Goal: Check status: Check status

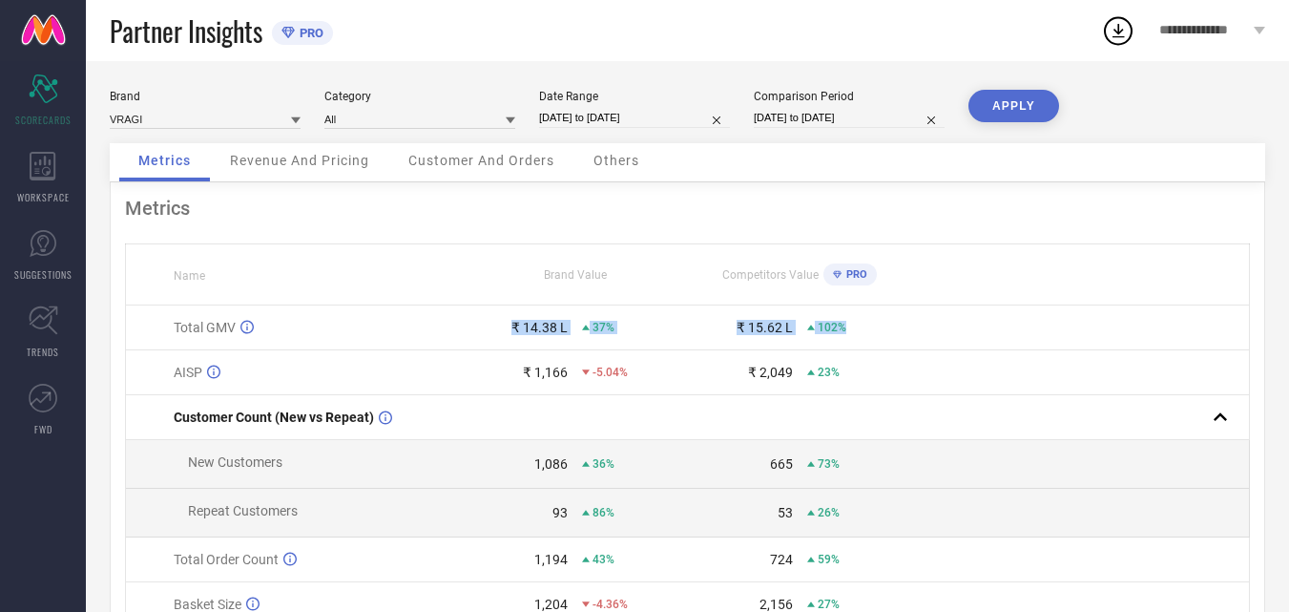
drag, startPoint x: 471, startPoint y: 340, endPoint x: 998, endPoint y: 325, distance: 526.9
click at [998, 325] on tr "Total GMV ₹ 14.38 L 37% ₹ 15.62 L 102%" at bounding box center [688, 327] width 1124 height 45
drag, startPoint x: 477, startPoint y: 387, endPoint x: 953, endPoint y: 372, distance: 476.4
click at [953, 372] on tr "AISP ₹ 1,166 -5.04% ₹ 2,049 23%" at bounding box center [688, 372] width 1124 height 45
click at [1062, 371] on td at bounding box center [1080, 372] width 337 height 45
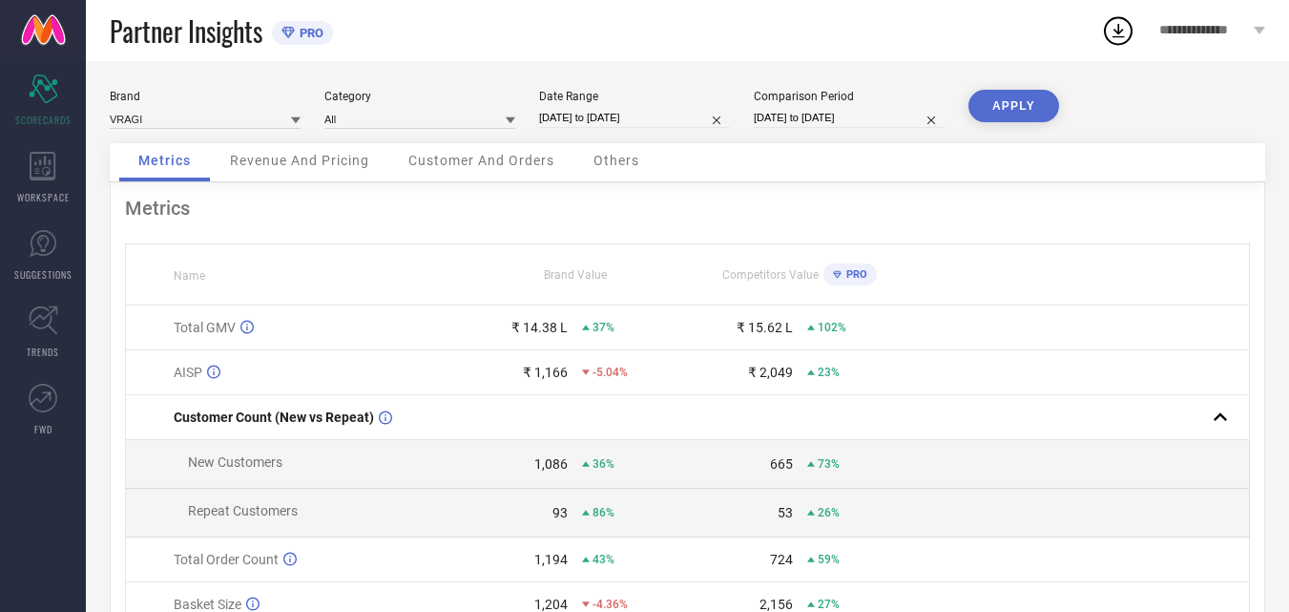
select select "6"
select select "2025"
select select "7"
select select "2025"
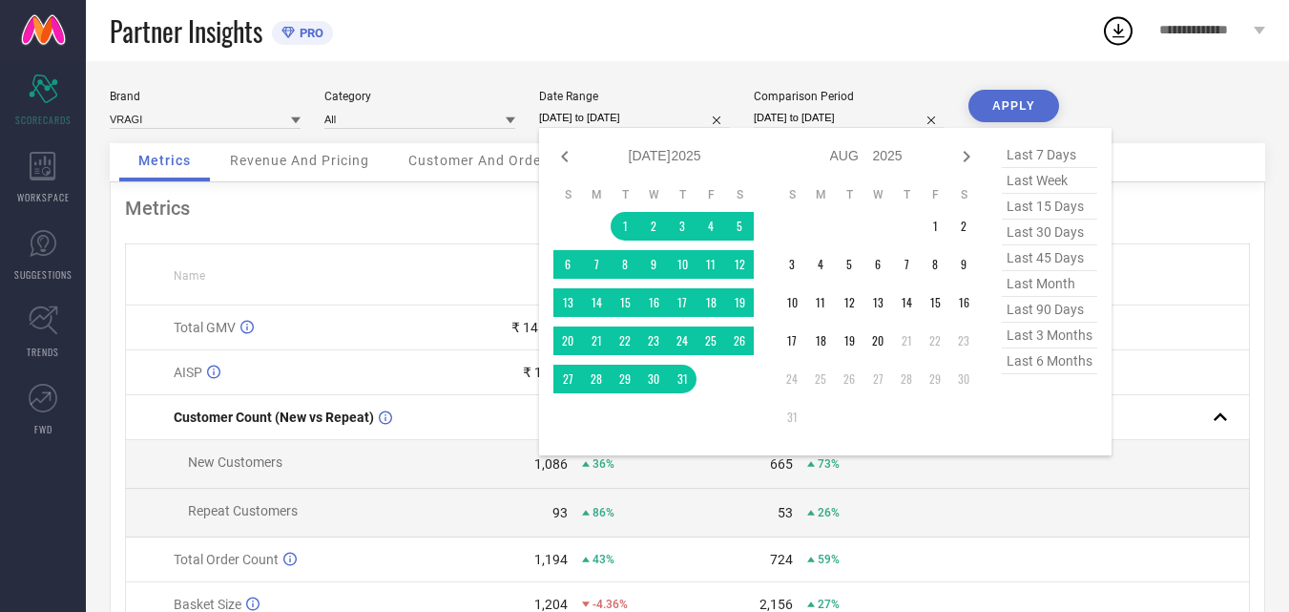
click at [677, 115] on input "[DATE] to [DATE]" at bounding box center [634, 118] width 191 height 20
click at [938, 223] on td "1" at bounding box center [935, 226] width 29 height 29
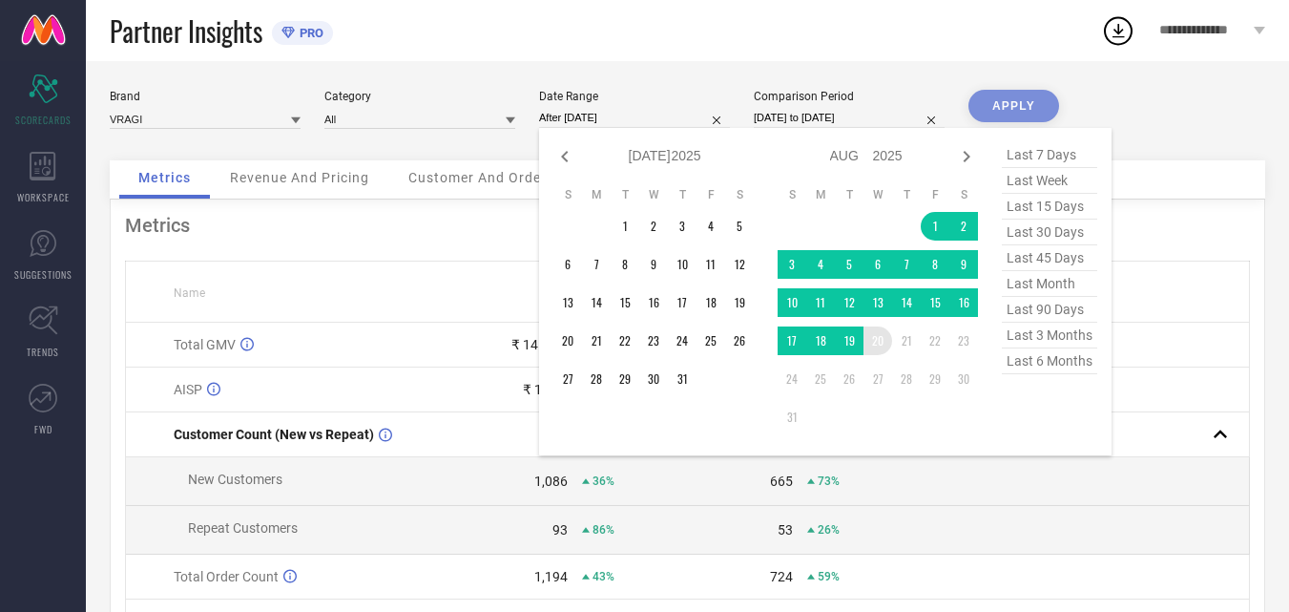
type input "[DATE] to [DATE]"
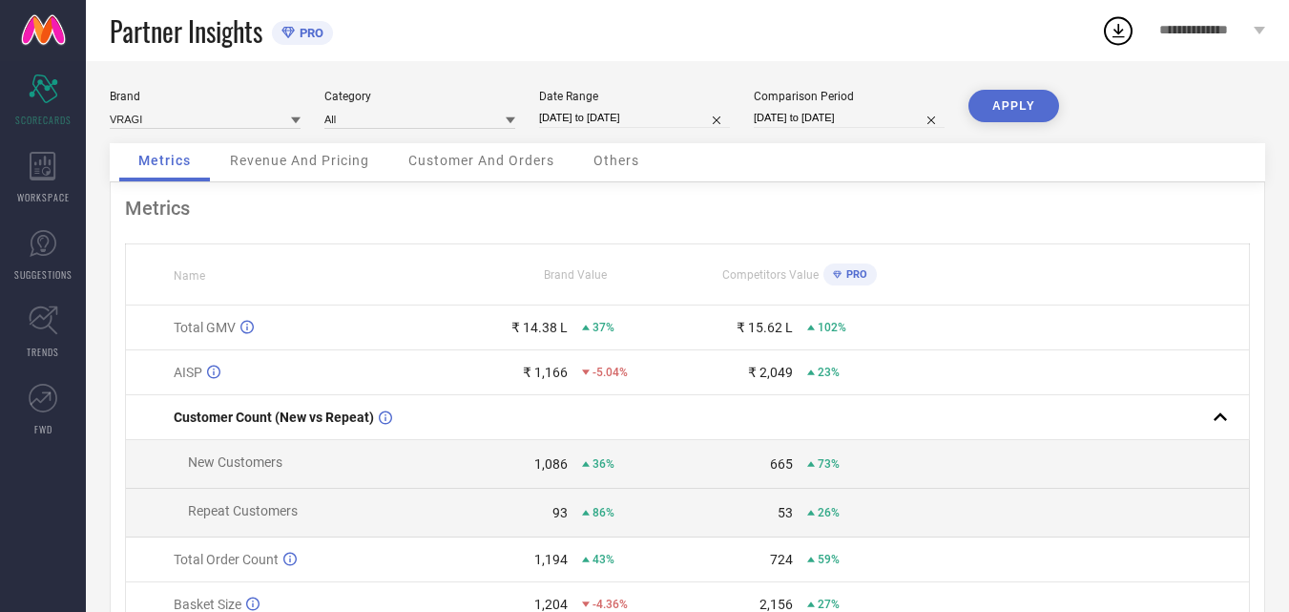
click at [1036, 112] on button "APPLY" at bounding box center [1013, 106] width 91 height 32
drag, startPoint x: 684, startPoint y: 325, endPoint x: 954, endPoint y: 324, distance: 270.0
click at [954, 324] on tr "Total GMV ₹ 7.6 L -28% ₹ 19.95 L 158%" at bounding box center [688, 327] width 1124 height 45
drag, startPoint x: 727, startPoint y: 370, endPoint x: 863, endPoint y: 364, distance: 135.7
click at [859, 364] on td "₹ 2,157 30%" at bounding box center [799, 372] width 225 height 45
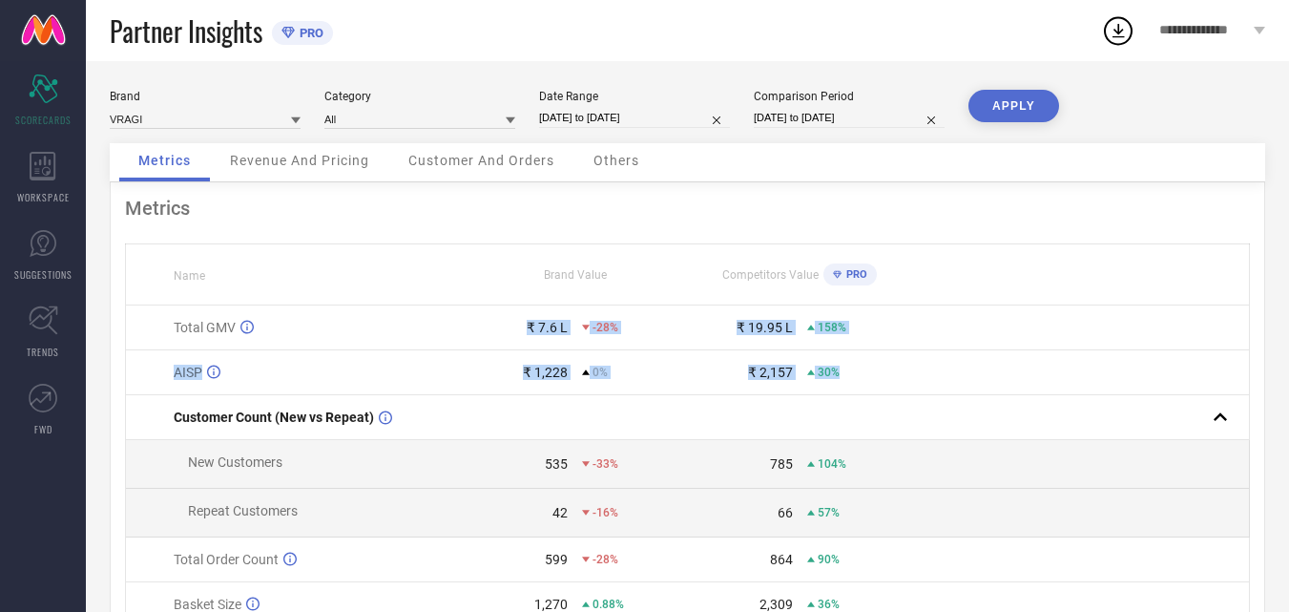
drag, startPoint x: 941, startPoint y: 364, endPoint x: 517, endPoint y: 331, distance: 425.0
click at [517, 331] on tbody "Total GMV ₹ 7.6 L -28% ₹ 19.95 L 158% AISP ₹ 1,228 0% ₹ 2,157 30% Customer Coun…" at bounding box center [688, 510] width 1124 height 411
click at [895, 325] on div "158%" at bounding box center [859, 327] width 104 height 13
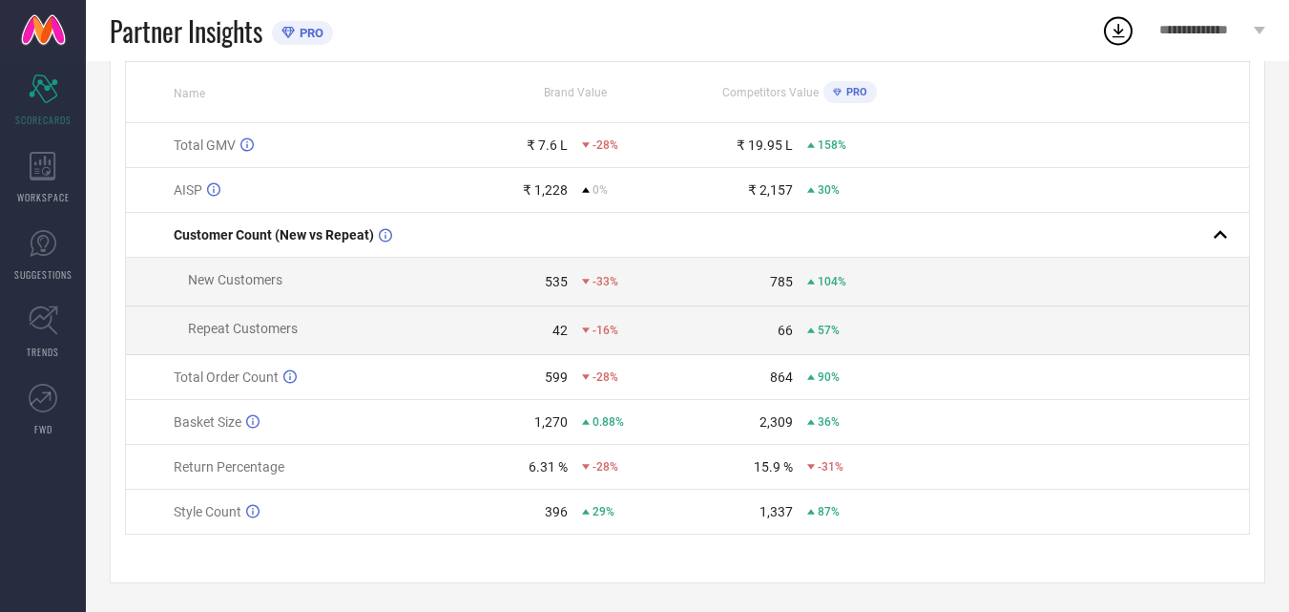
scroll to position [191, 0]
drag, startPoint x: 529, startPoint y: 294, endPoint x: 935, endPoint y: 289, distance: 406.5
click at [935, 289] on tr "New Customers 535 -33% 785 104%" at bounding box center [688, 282] width 1124 height 49
drag, startPoint x: 492, startPoint y: 340, endPoint x: 940, endPoint y: 339, distance: 447.5
click at [940, 339] on tr "Repeat Customers 42 -16% 66 57%" at bounding box center [688, 330] width 1124 height 49
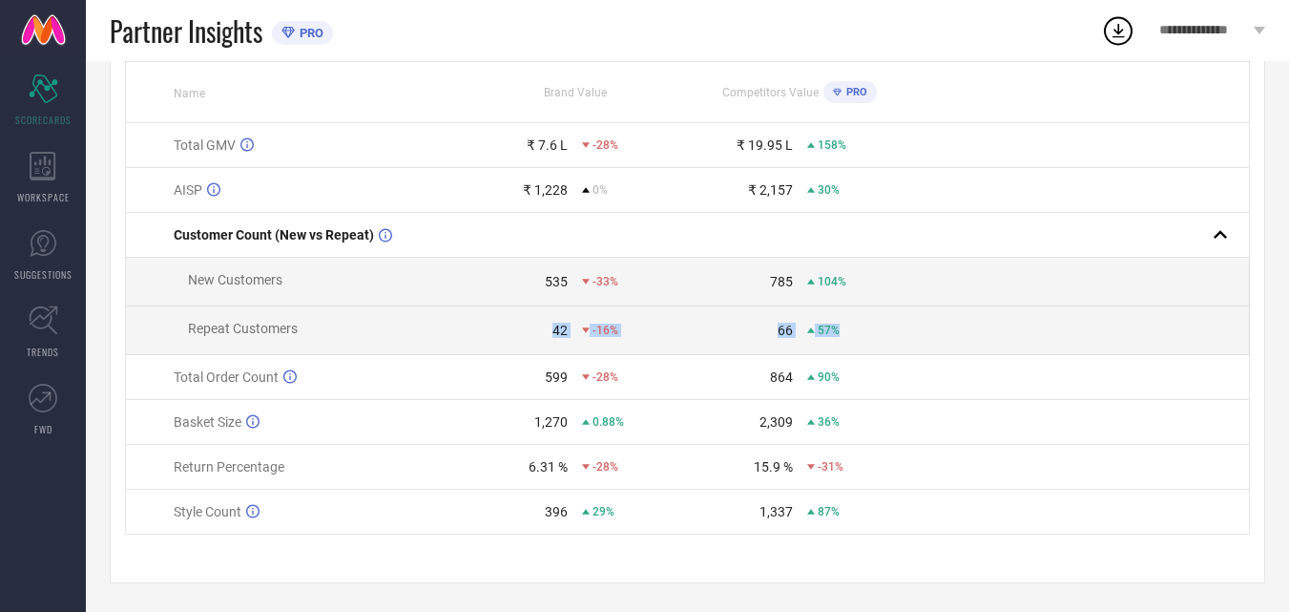
click at [755, 316] on td "66 57%" at bounding box center [799, 330] width 225 height 49
click at [634, 331] on div "-16%" at bounding box center [634, 329] width 104 height 13
